Goal: Check status: Check status

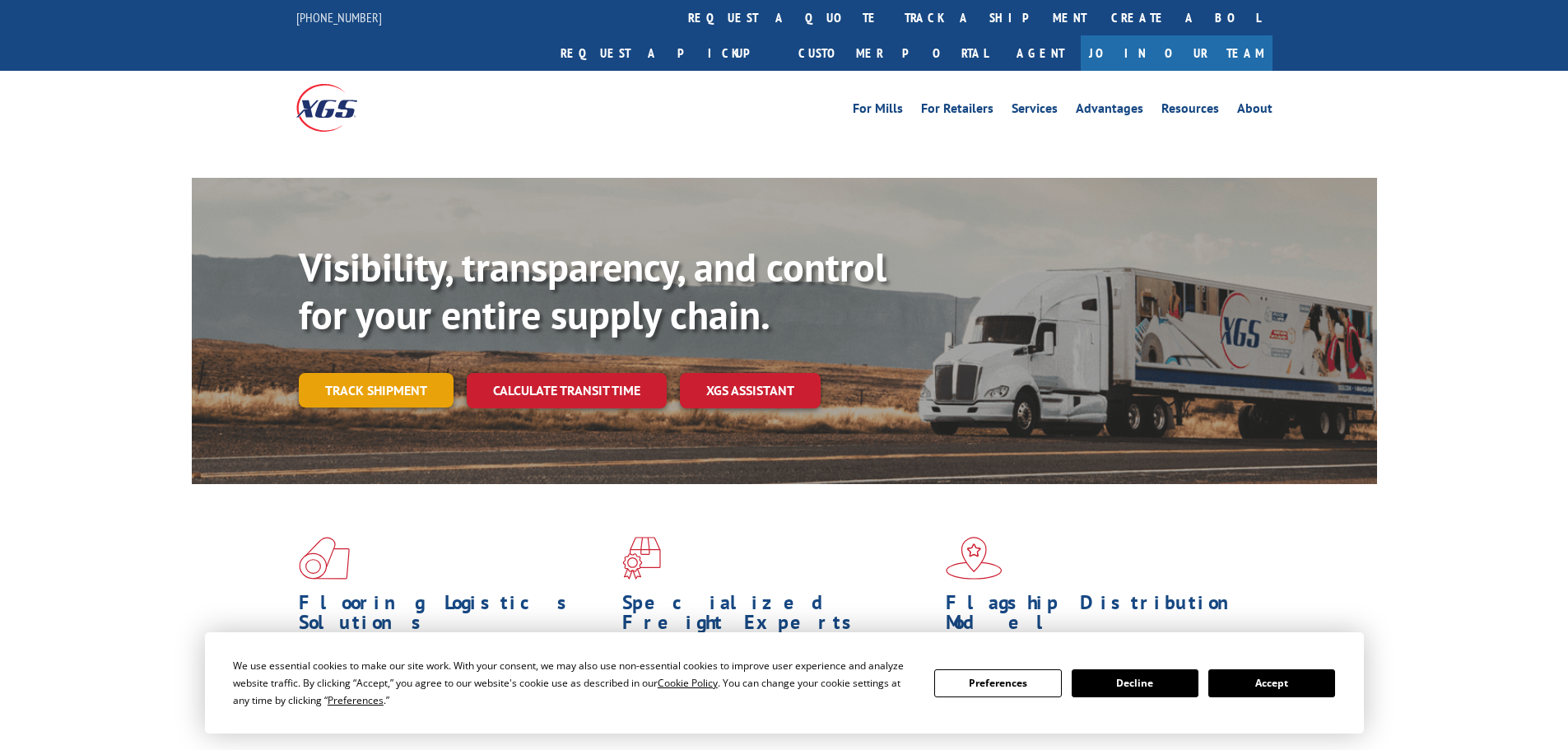
click at [402, 373] on link "Track shipment" at bounding box center [376, 390] width 154 height 34
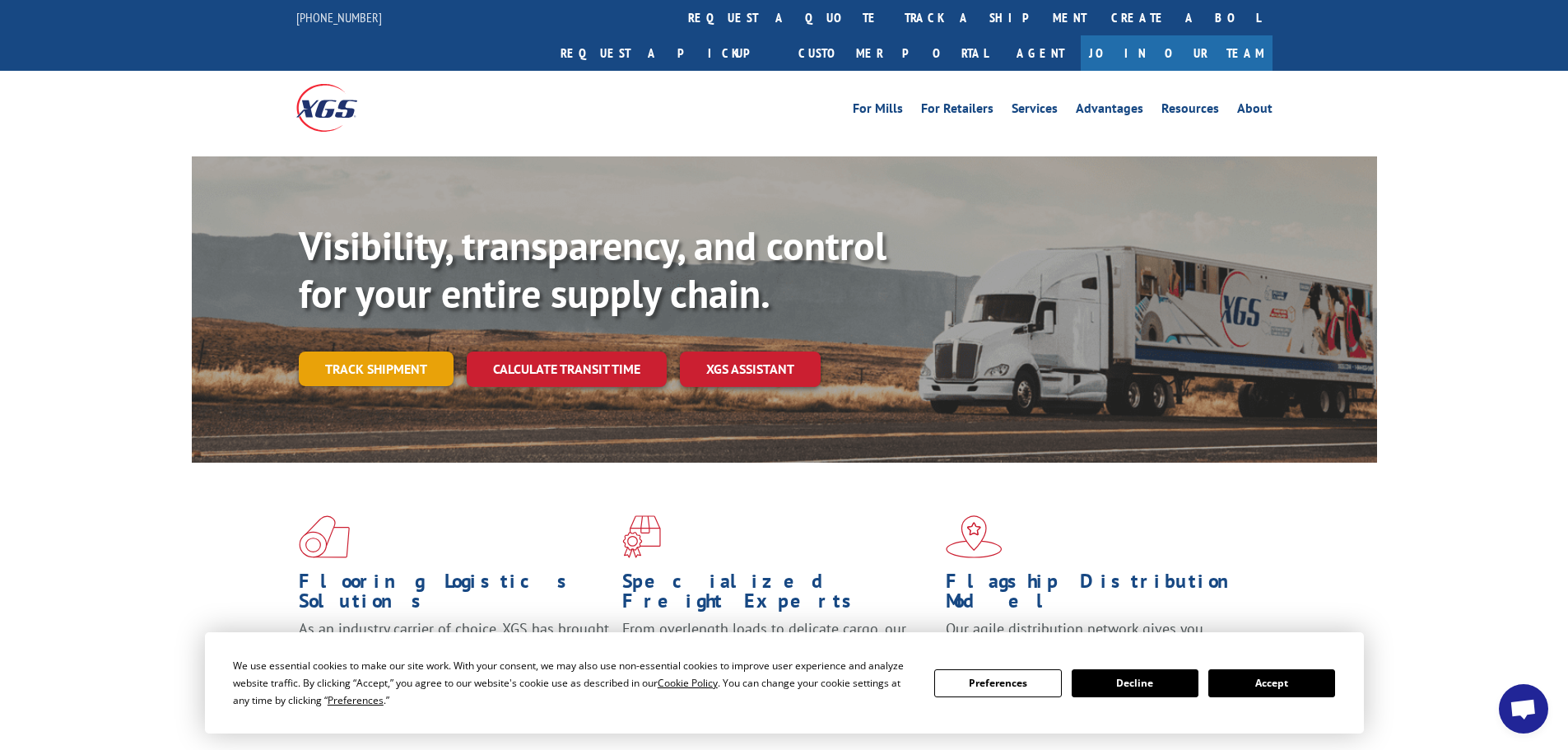
click at [363, 351] on link "Track shipment" at bounding box center [376, 368] width 154 height 34
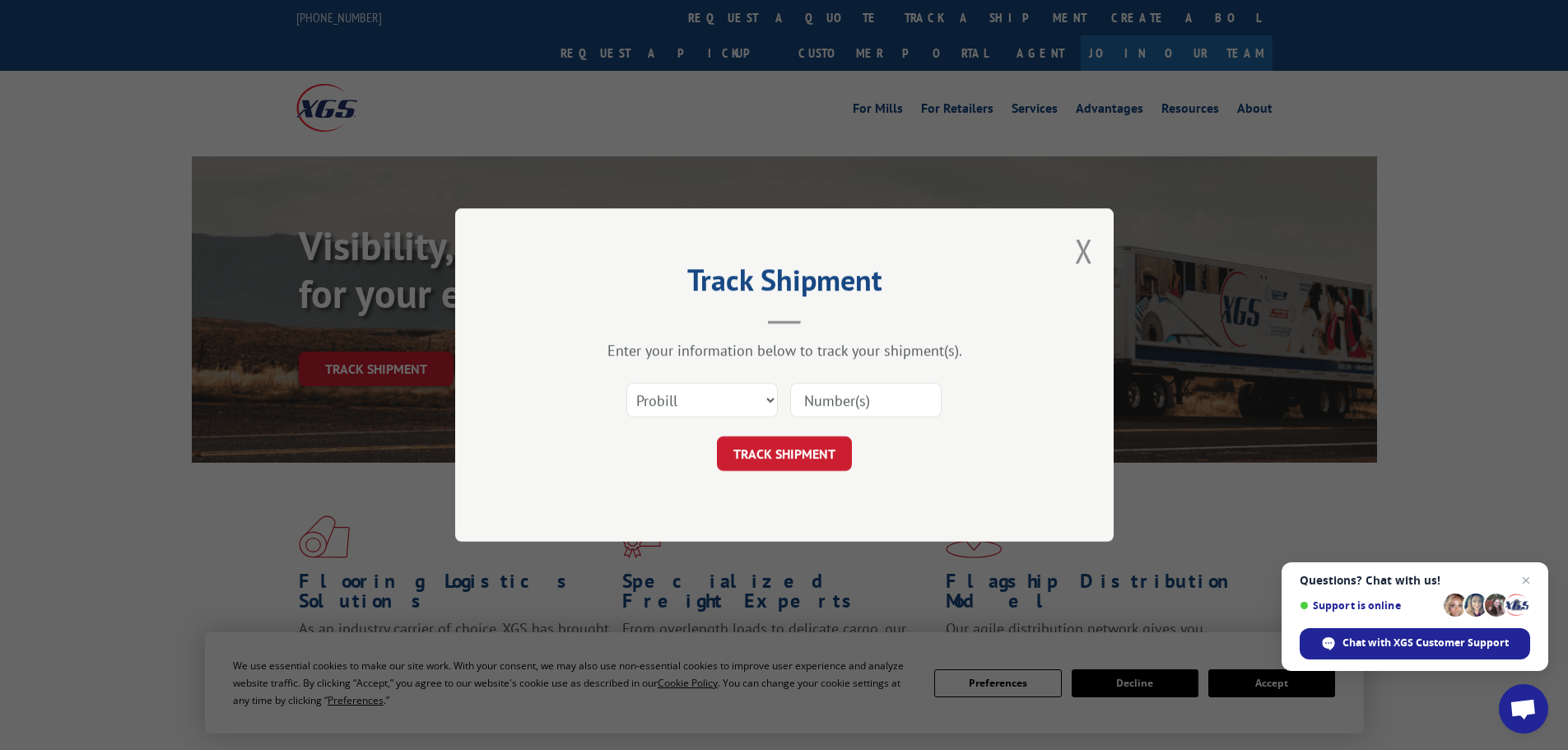
click at [833, 403] on input at bounding box center [866, 400] width 152 height 34
paste input "643229"
type input "643229"
click at [809, 458] on button "TRACK SHIPMENT" at bounding box center [784, 454] width 135 height 34
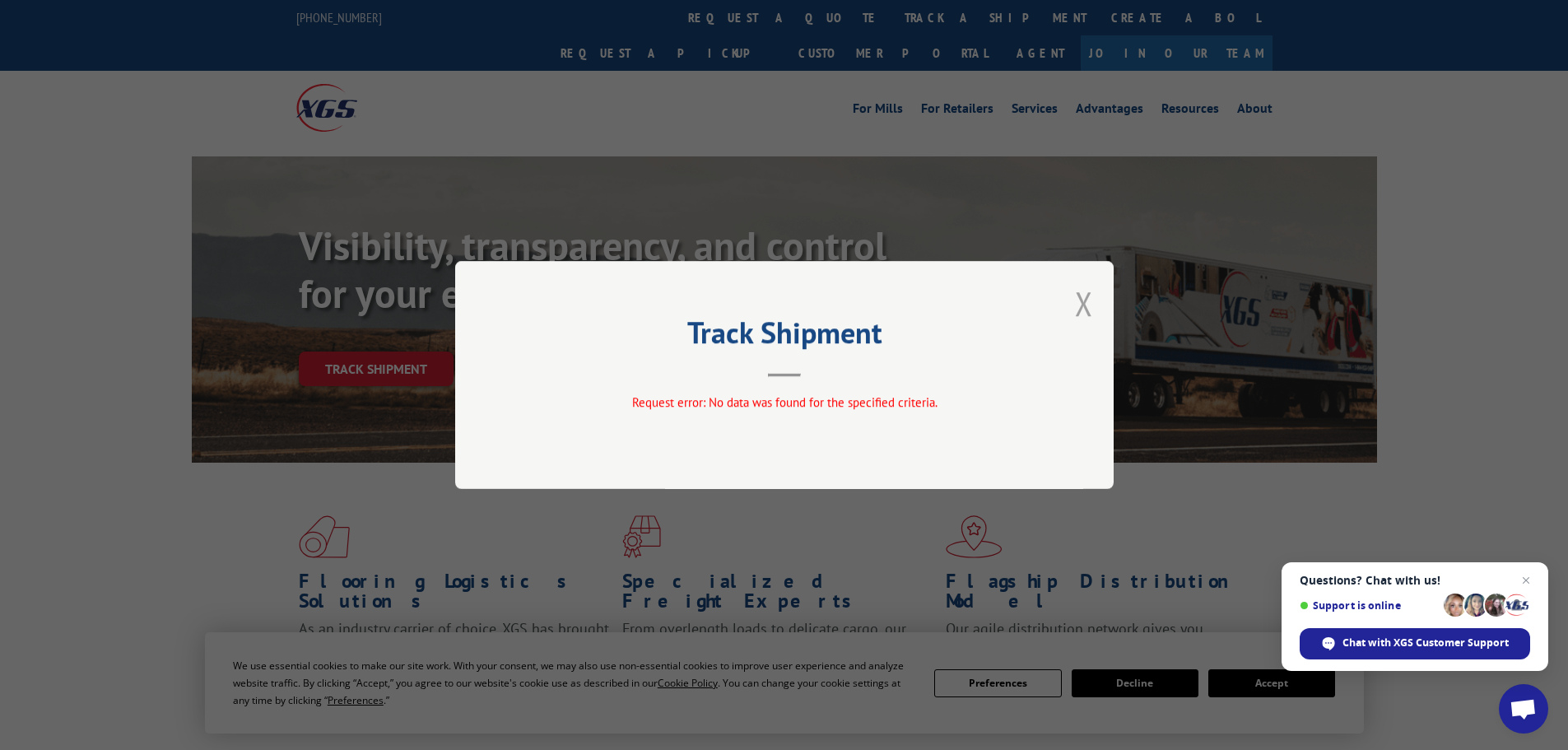
click at [1094, 290] on div "Track Shipment Request error: No data was found for the specified criteria." at bounding box center [784, 375] width 658 height 228
click at [1085, 293] on button "Close modal" at bounding box center [1084, 303] width 19 height 43
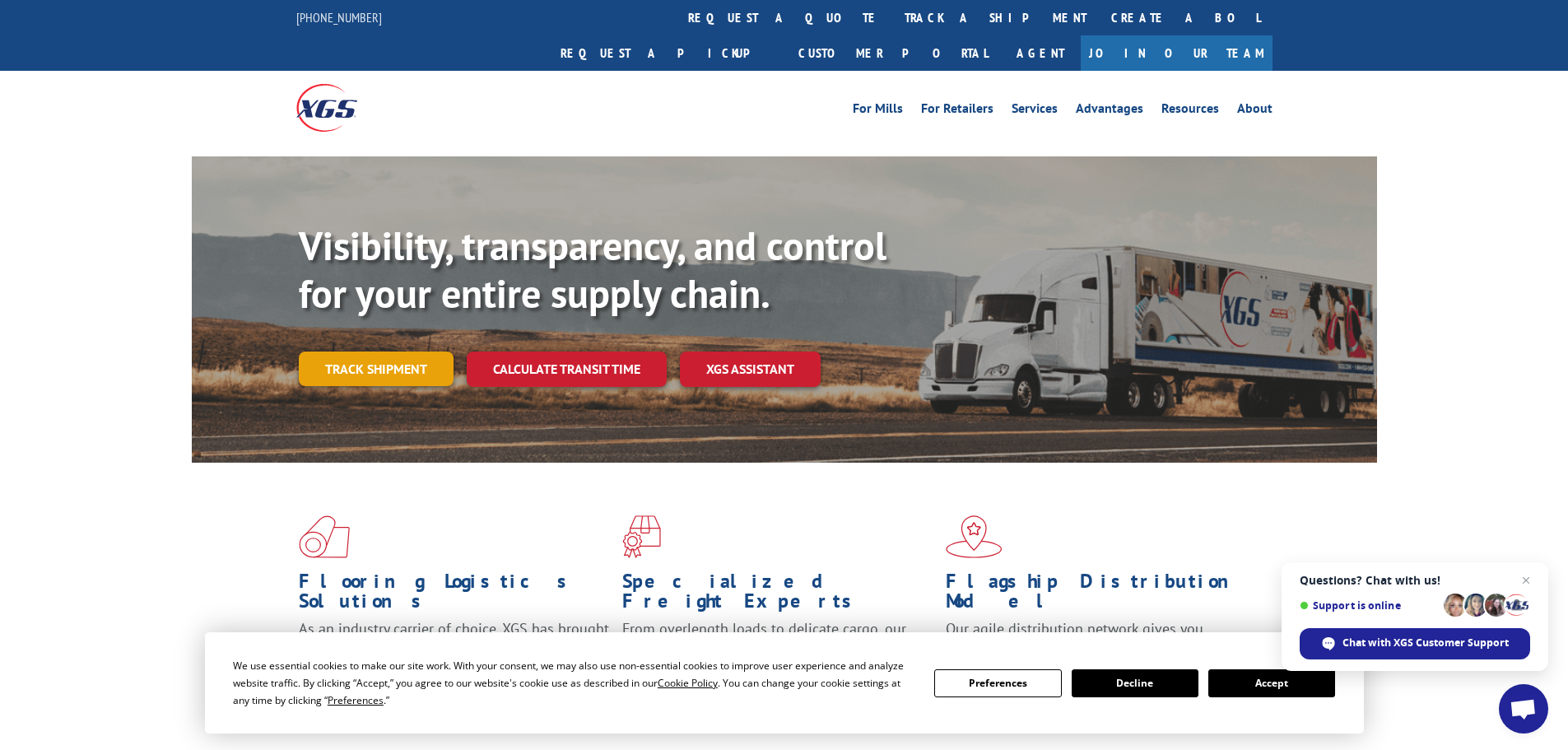
click at [326, 351] on link "Track shipment" at bounding box center [376, 368] width 154 height 34
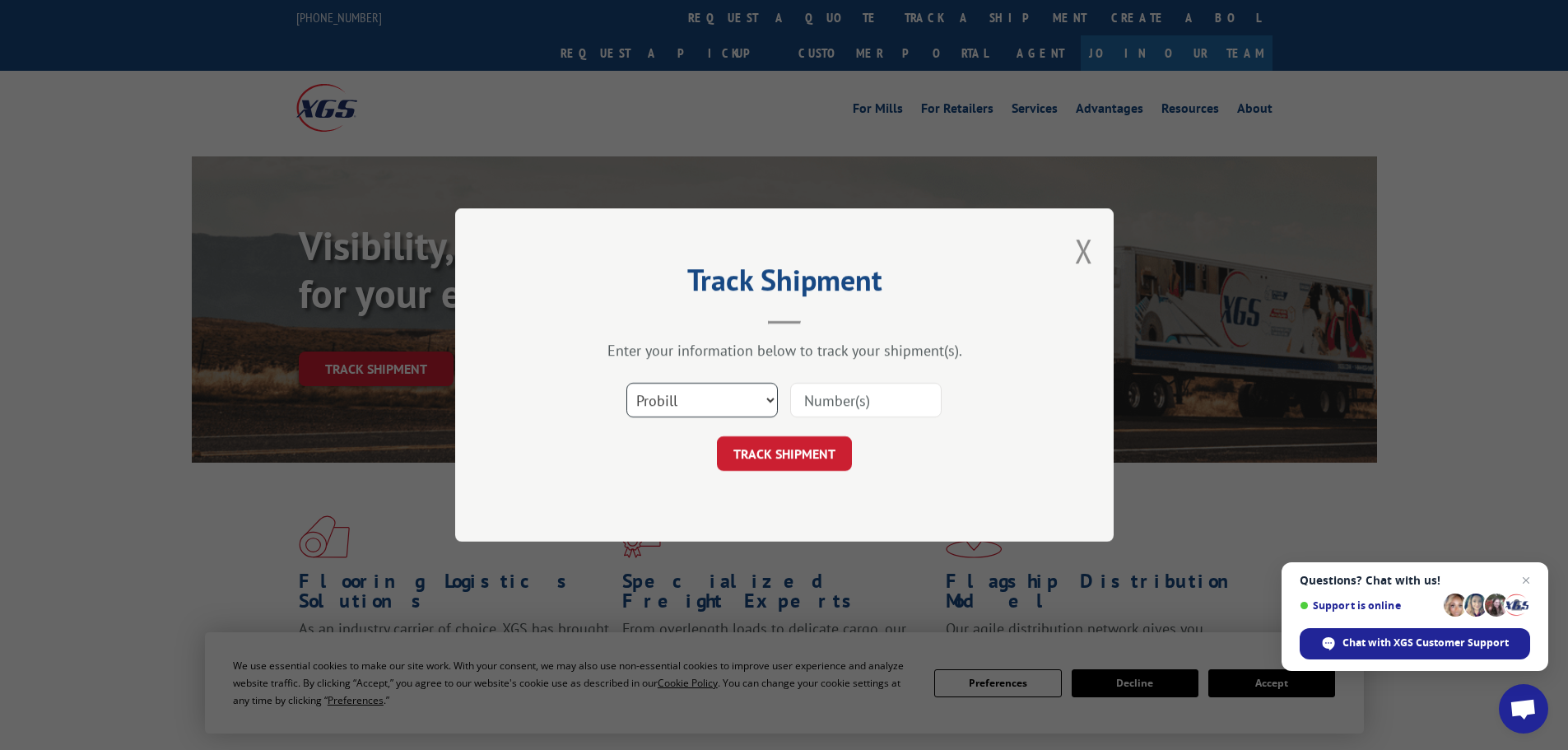
click at [692, 408] on select "Select category... Probill BOL PO" at bounding box center [702, 400] width 152 height 34
select select "po"
click at [626, 383] on select "Select category... Probill BOL PO" at bounding box center [702, 400] width 152 height 34
click at [830, 400] on input at bounding box center [866, 400] width 152 height 34
paste input "42516391"
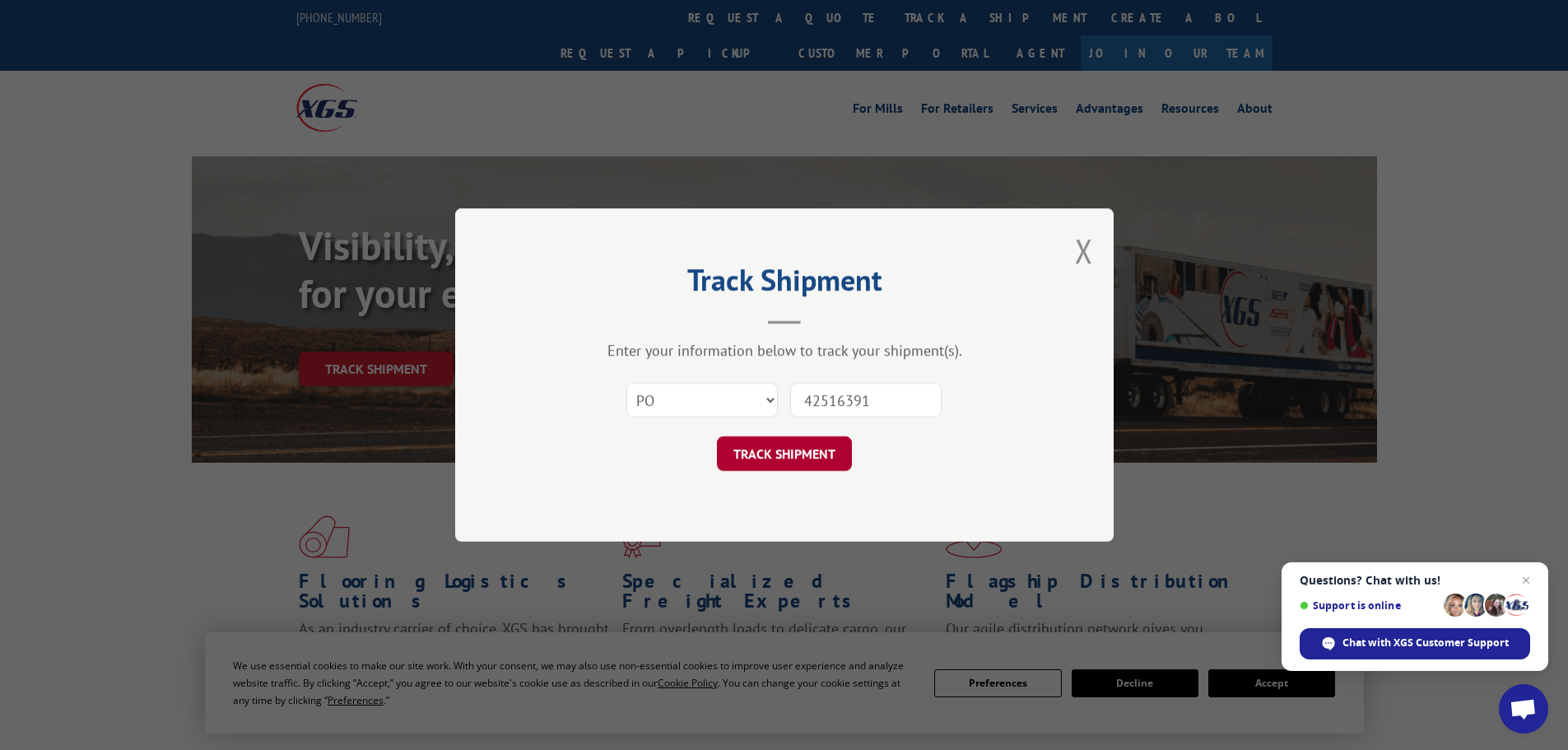
type input "42516391"
click at [804, 450] on button "TRACK SHIPMENT" at bounding box center [784, 454] width 135 height 34
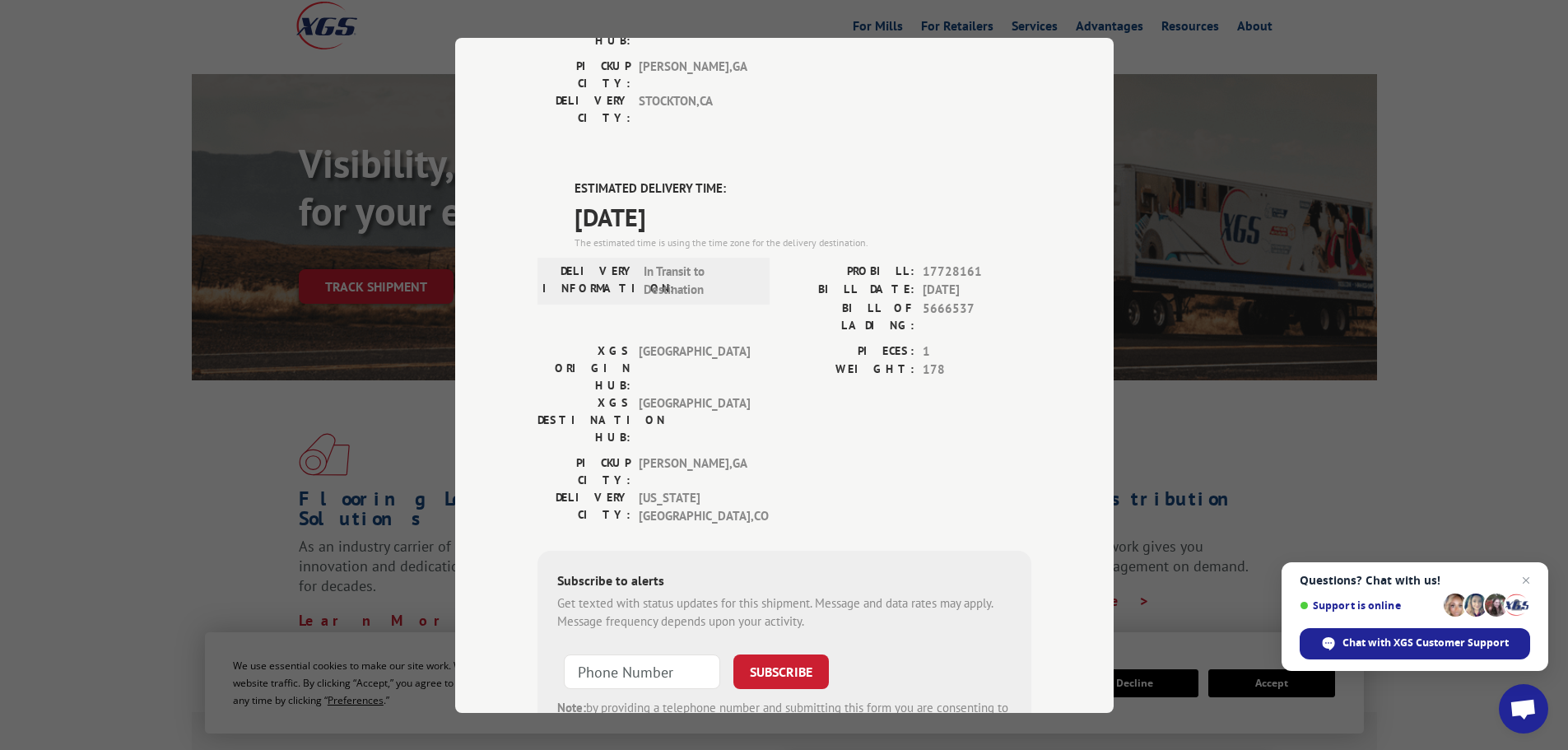
scroll to position [107, 0]
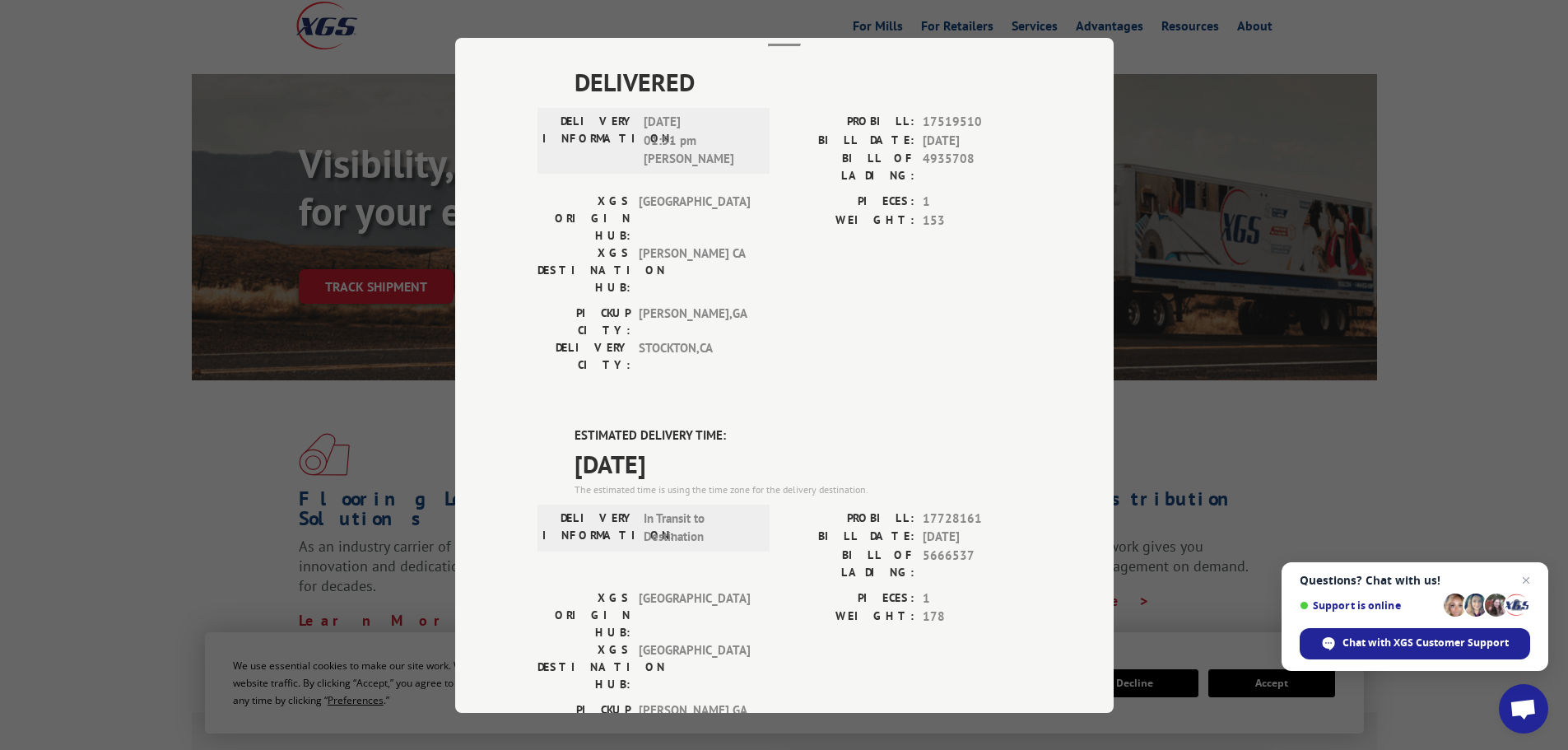
drag, startPoint x: 672, startPoint y: 372, endPoint x: 567, endPoint y: 367, distance: 105.1
click at [567, 426] on div "ESTIMATED DELIVERY TIME: [DATE] The estimated time is using the time zone for t…" at bounding box center [784, 724] width 494 height 595
copy span "[DATE]"
